Goal: Information Seeking & Learning: Learn about a topic

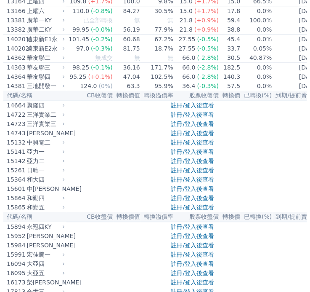
scroll to position [215, 0]
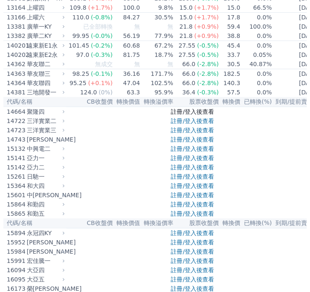
click at [194, 115] on link "註冊/登入後查看" at bounding box center [192, 111] width 43 height 7
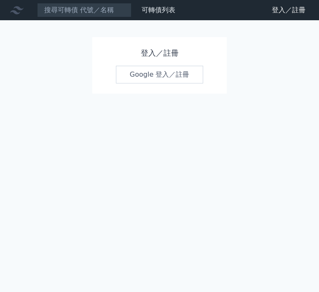
click at [156, 75] on link "Google 登入／註冊" at bounding box center [160, 75] width 88 height 18
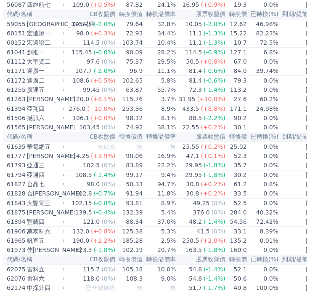
scroll to position [3029, 0]
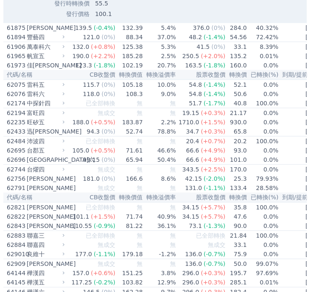
scroll to position [3068, 0]
